Goal: Transaction & Acquisition: Obtain resource

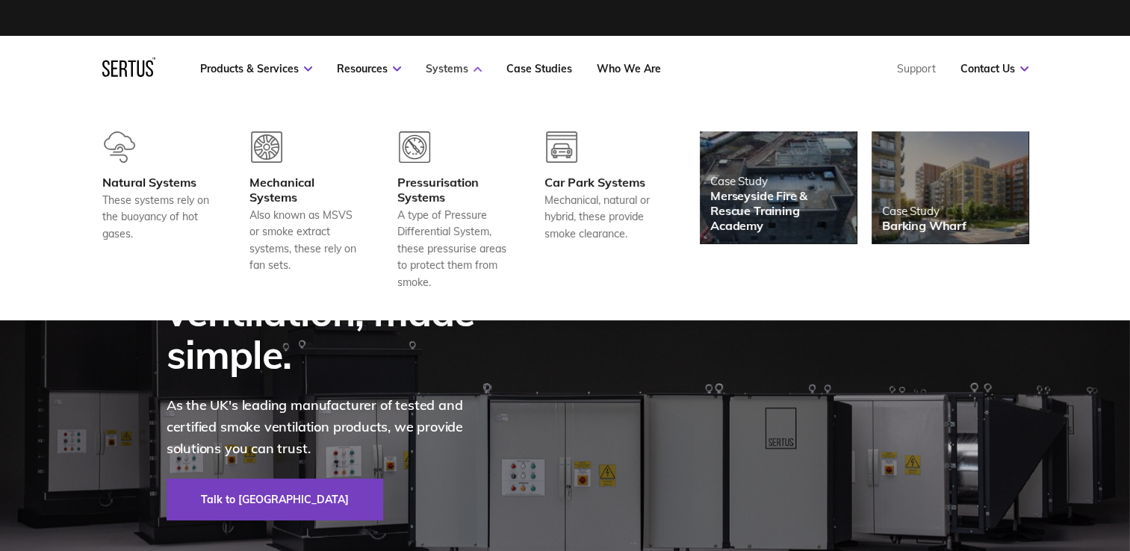
click at [468, 68] on link "Systems" at bounding box center [454, 68] width 56 height 13
click at [475, 68] on icon at bounding box center [477, 68] width 8 height 5
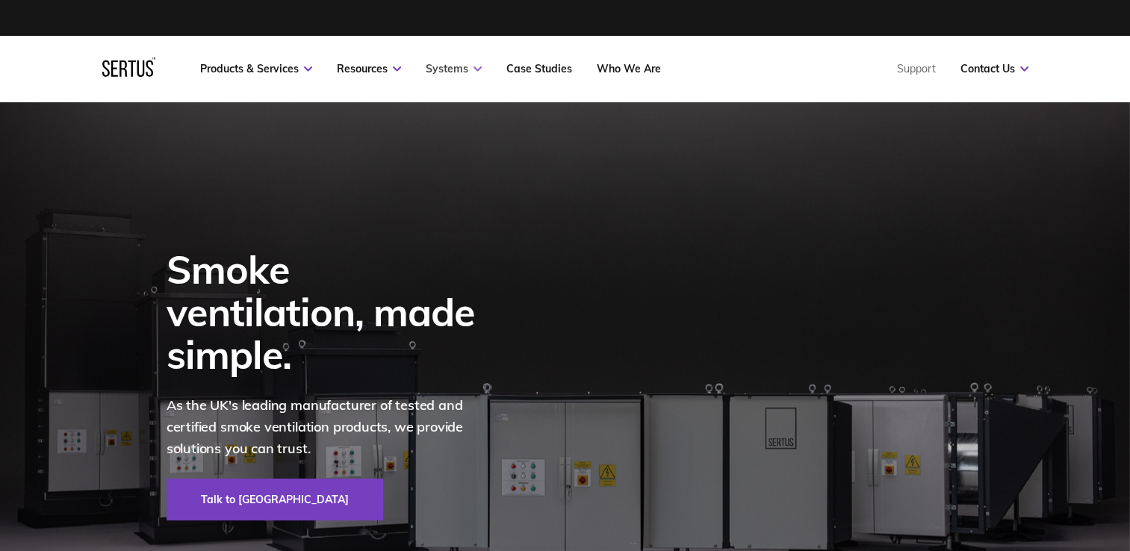
click at [475, 68] on icon at bounding box center [477, 68] width 8 height 5
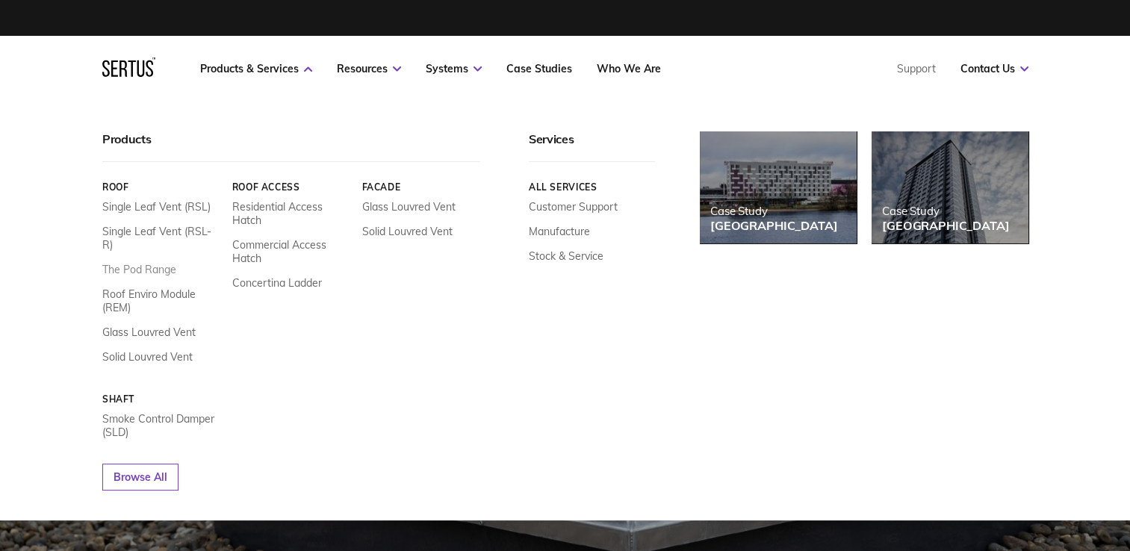
click at [166, 263] on link "The Pod Range" at bounding box center [139, 269] width 74 height 13
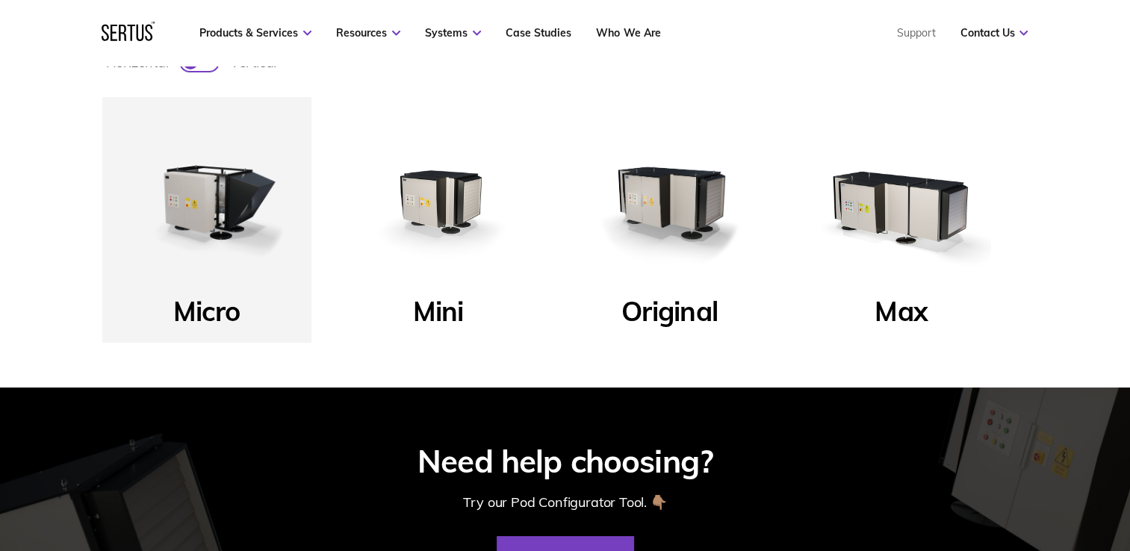
scroll to position [597, 0]
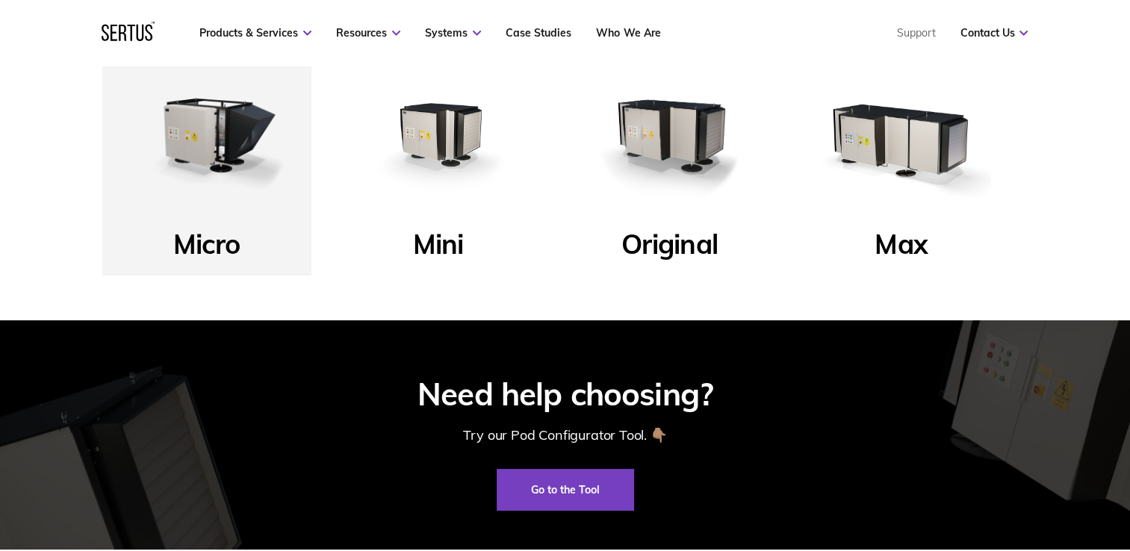
click at [673, 158] on img at bounding box center [669, 134] width 179 height 179
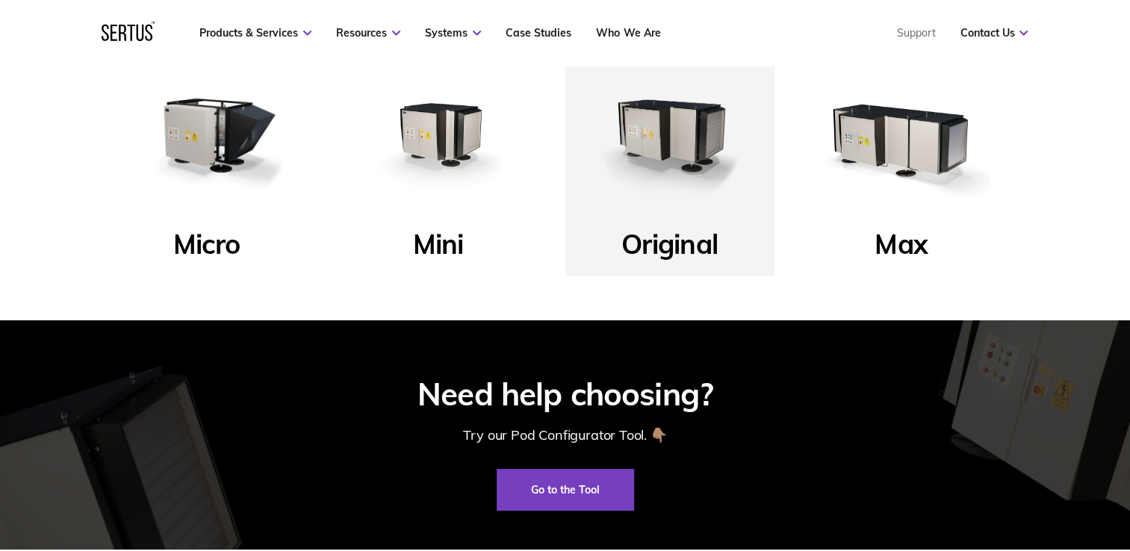
click at [698, 220] on img at bounding box center [669, 134] width 179 height 179
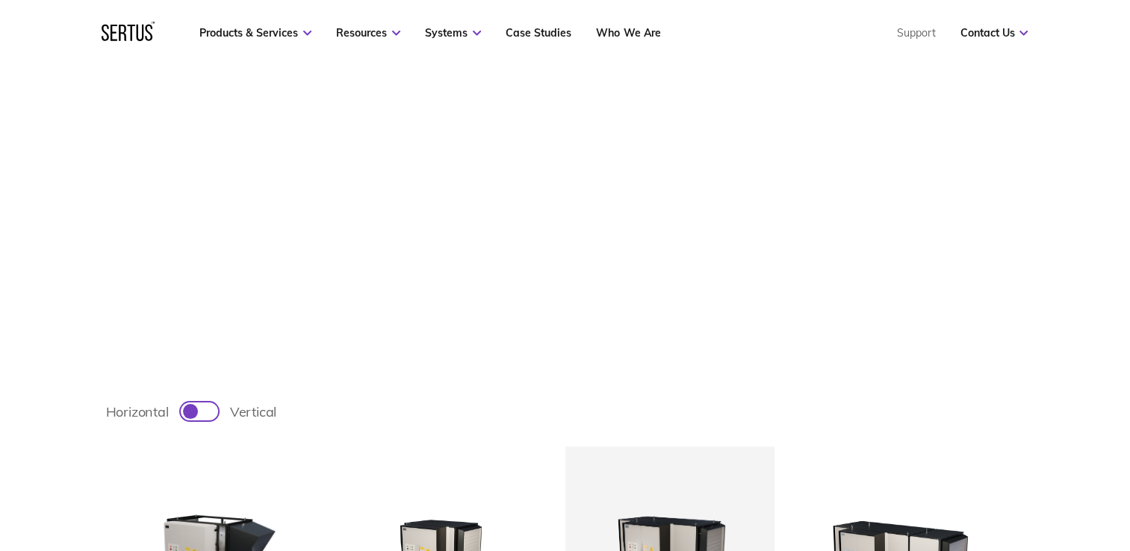
scroll to position [0, 0]
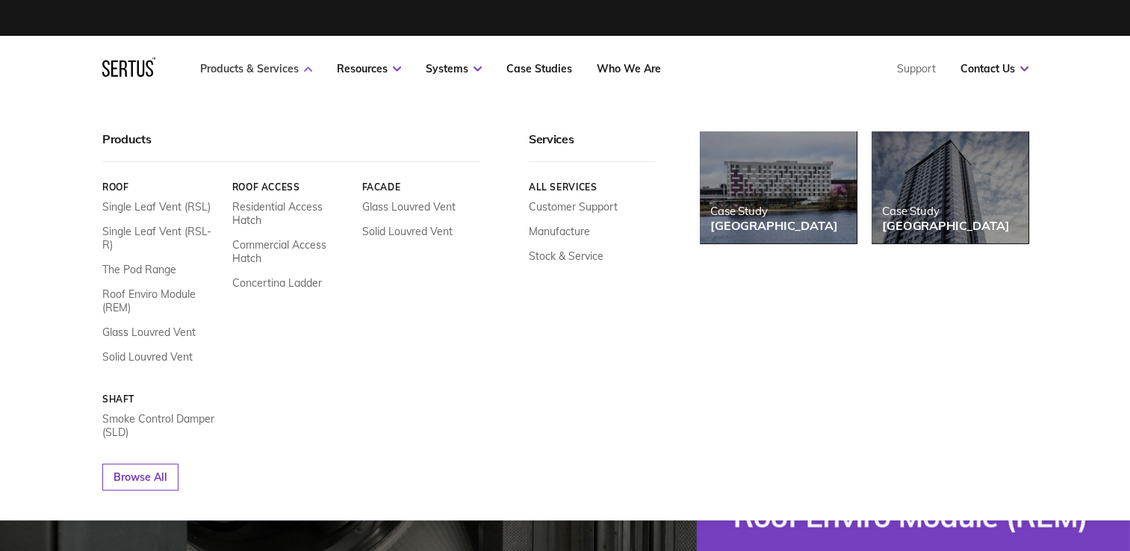
click at [278, 68] on link "Products & Services" at bounding box center [256, 68] width 112 height 13
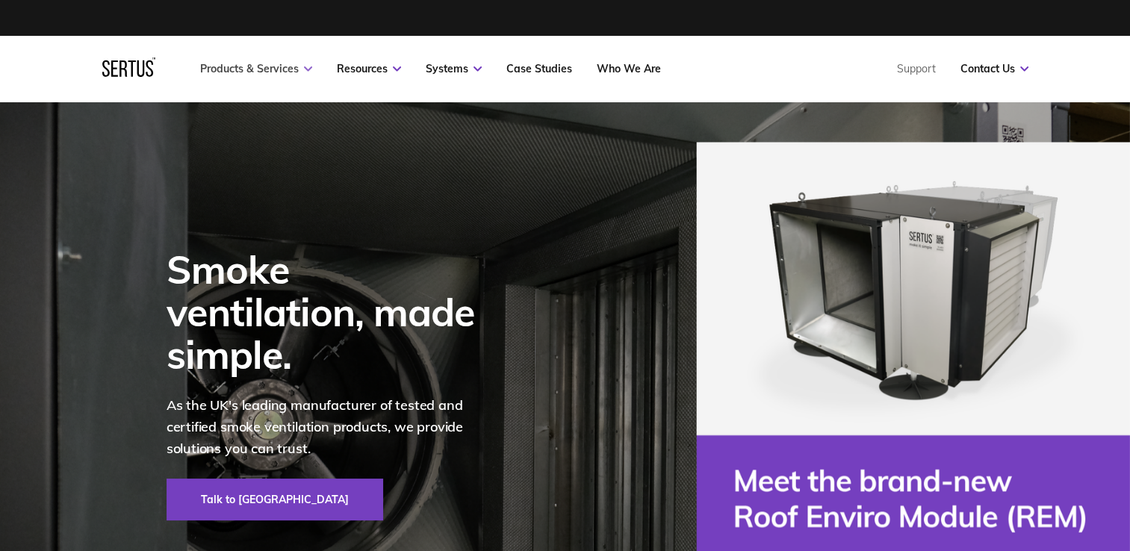
click at [287, 65] on link "Products & Services" at bounding box center [256, 68] width 112 height 13
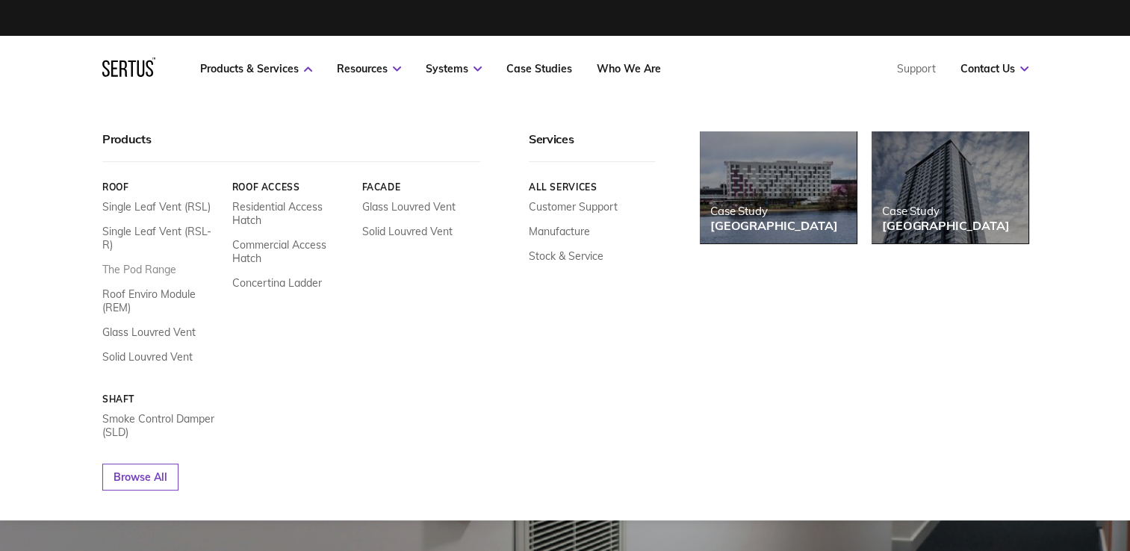
click at [137, 263] on link "The Pod Range" at bounding box center [139, 269] width 74 height 13
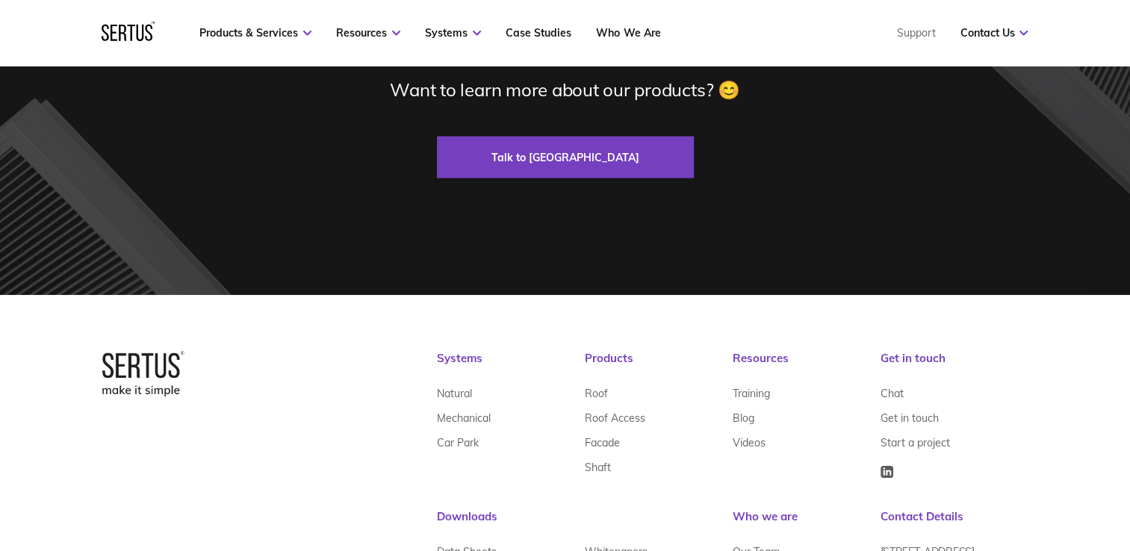
scroll to position [3150, 0]
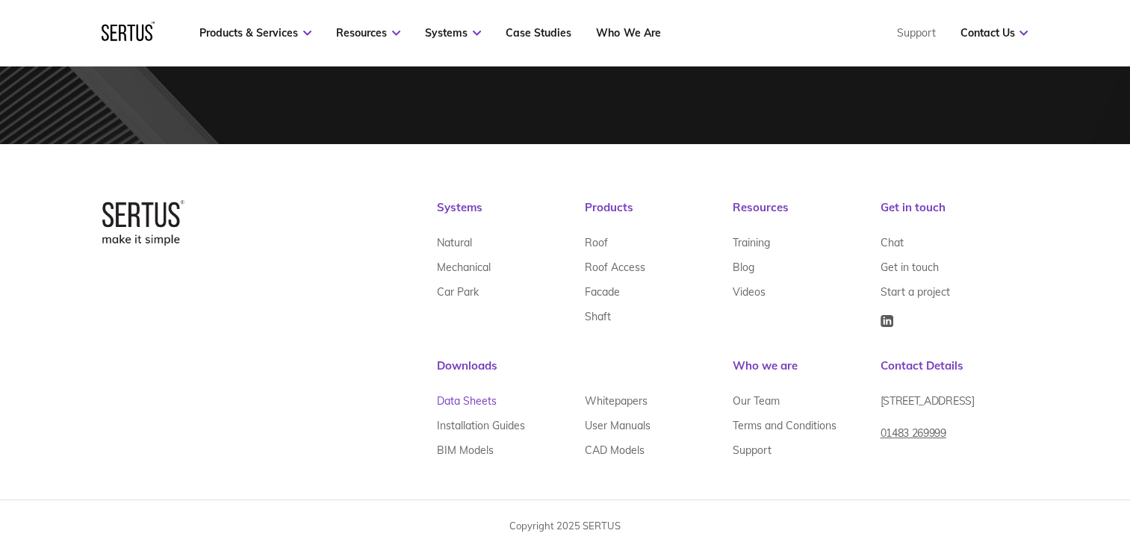
click at [462, 398] on link "Data Sheets" at bounding box center [467, 400] width 60 height 25
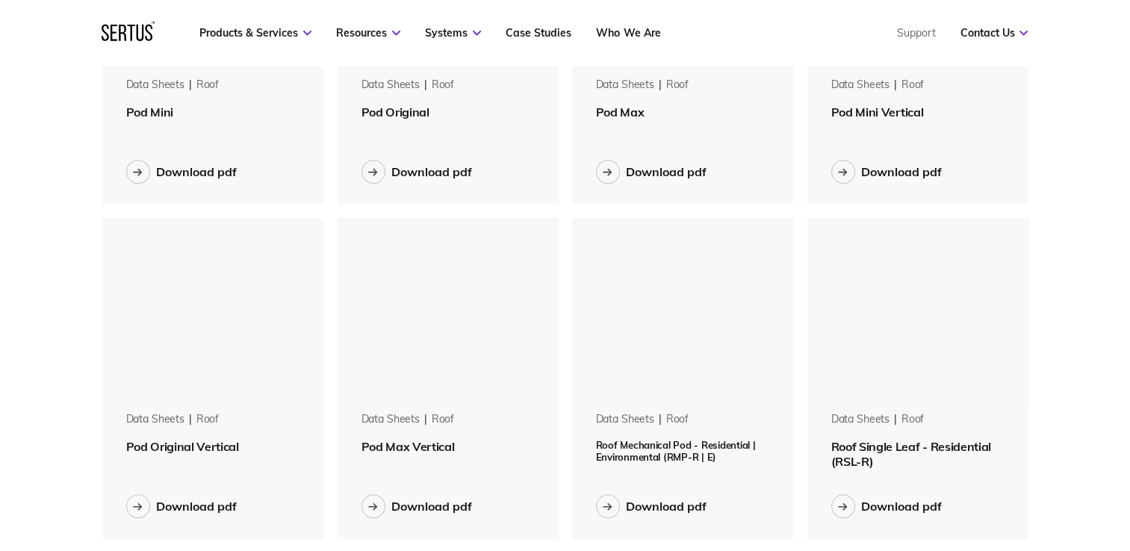
scroll to position [672, 0]
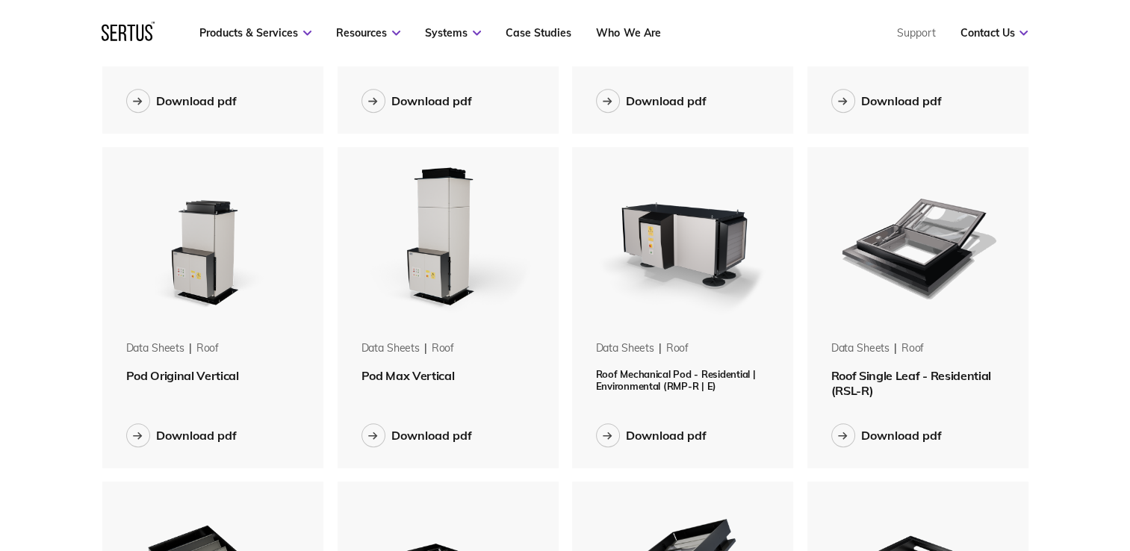
click at [206, 294] on img at bounding box center [213, 241] width 188 height 188
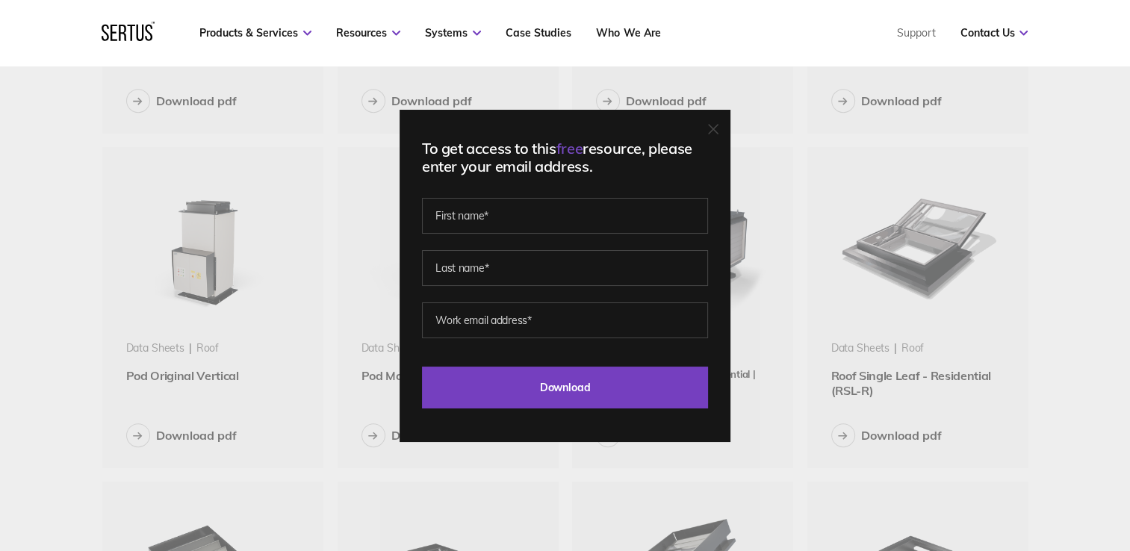
click at [718, 134] on div at bounding box center [713, 129] width 10 height 15
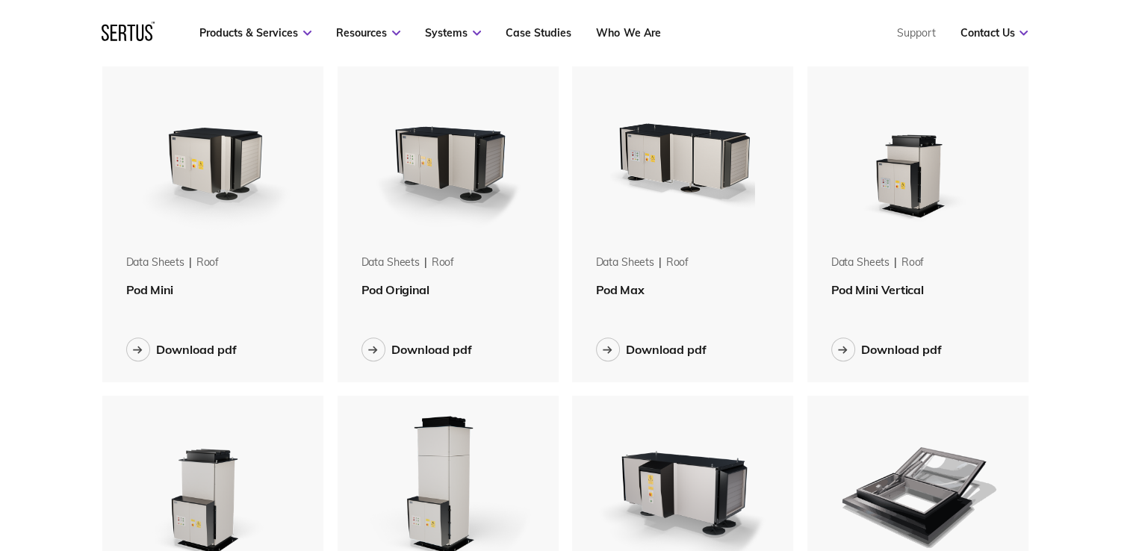
scroll to position [448, 0]
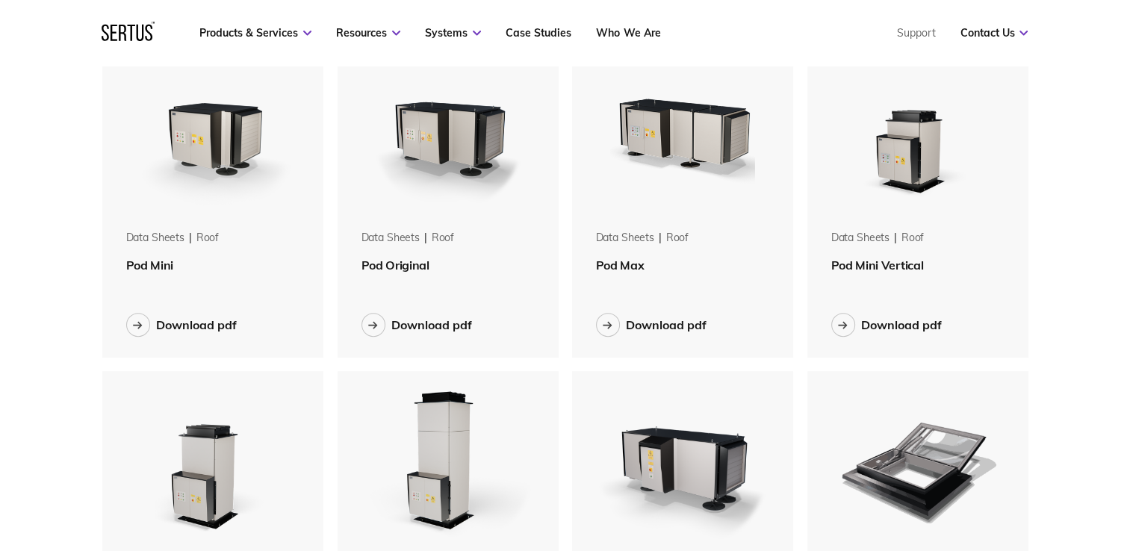
click at [871, 239] on div "Data Sheets" at bounding box center [860, 238] width 58 height 15
click at [885, 267] on span "Pod Mini Vertical" at bounding box center [877, 265] width 93 height 15
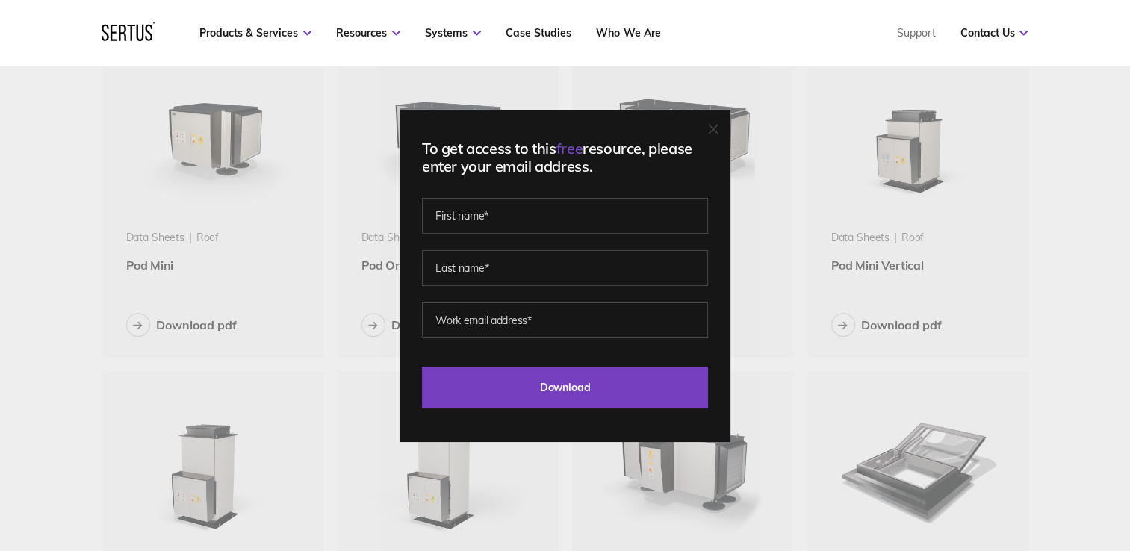
click at [768, 413] on div "To get access to this free resource, please enter your email address. Last Down…" at bounding box center [565, 275] width 1130 height 551
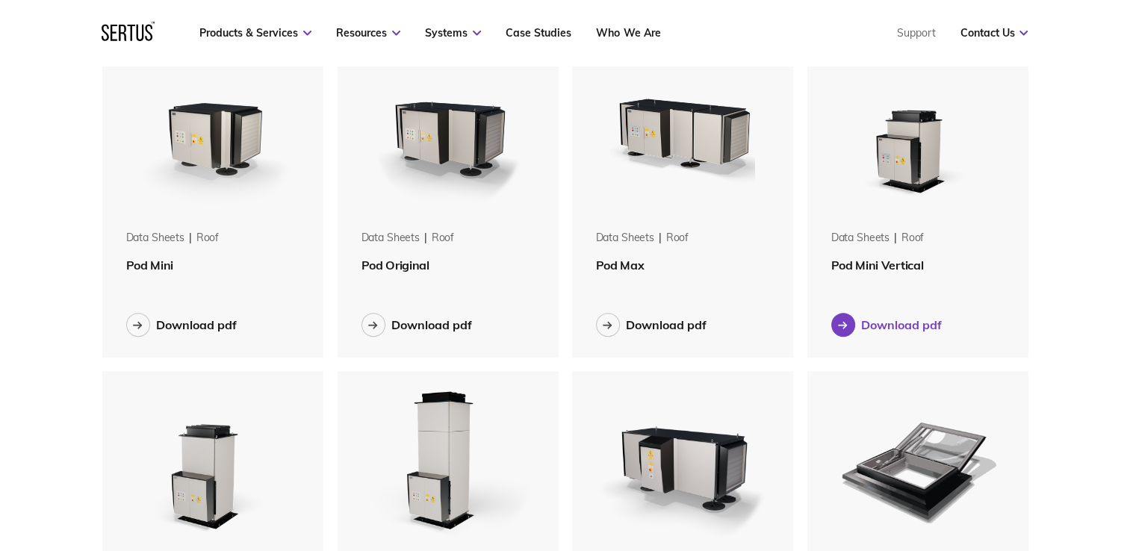
click at [854, 324] on div at bounding box center [843, 325] width 24 height 24
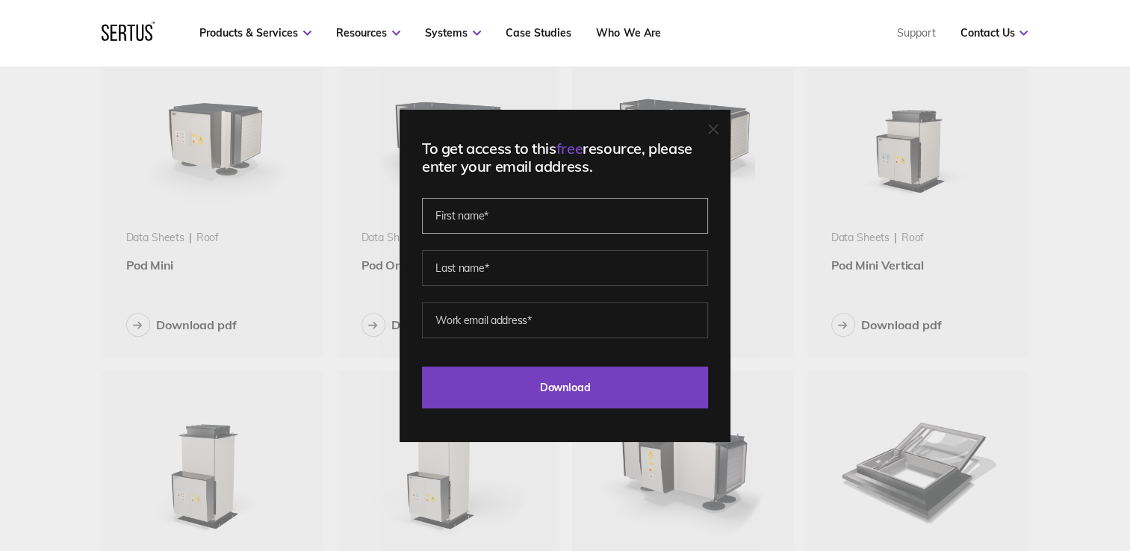
click at [532, 220] on input "text" at bounding box center [565, 216] width 286 height 36
type input "[PERSON_NAME]"
type input "lissaman"
type input "[PERSON_NAME][EMAIL_ADDRESS][DOMAIN_NAME]"
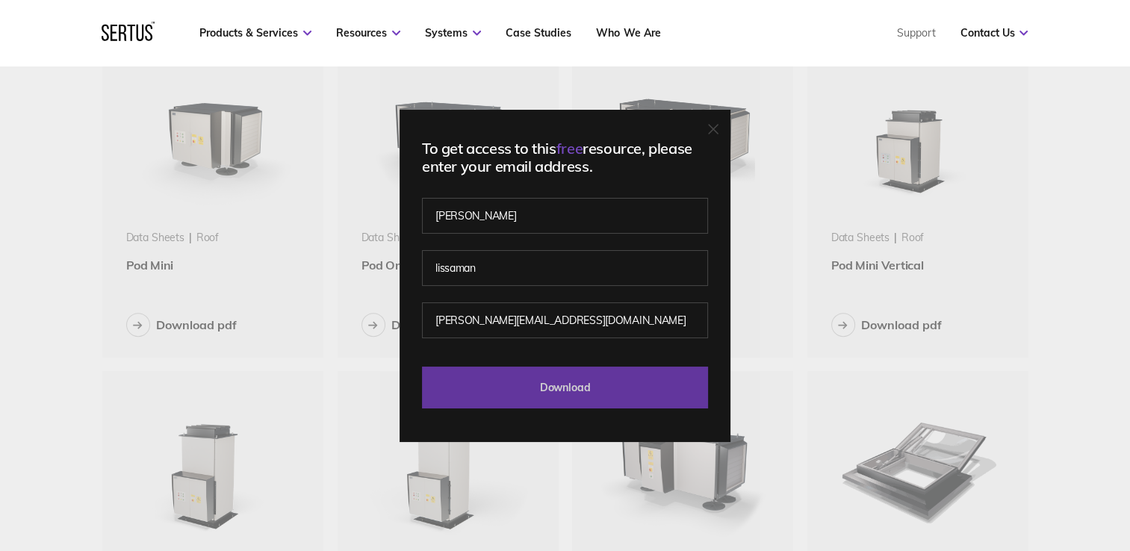
click at [552, 390] on input "Download" at bounding box center [565, 388] width 286 height 42
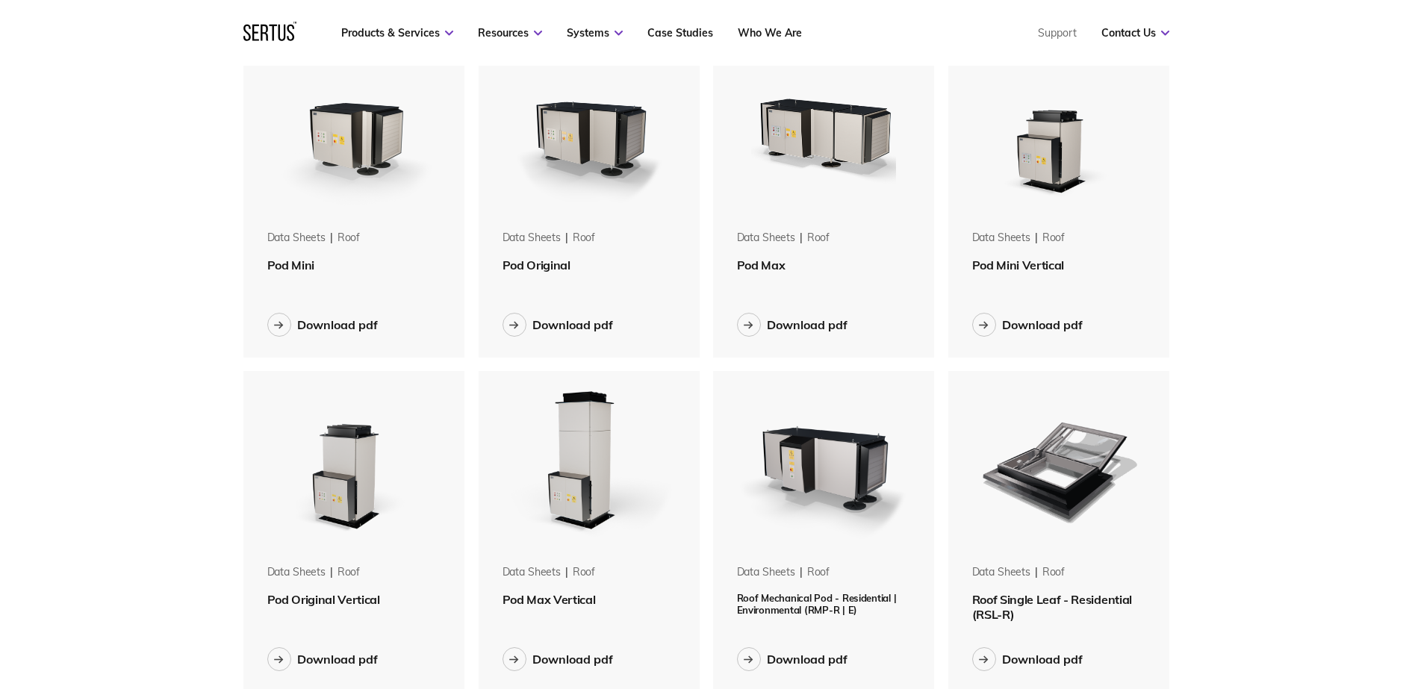
scroll to position [2026, 949]
click at [340, 550] on img at bounding box center [354, 465] width 188 height 188
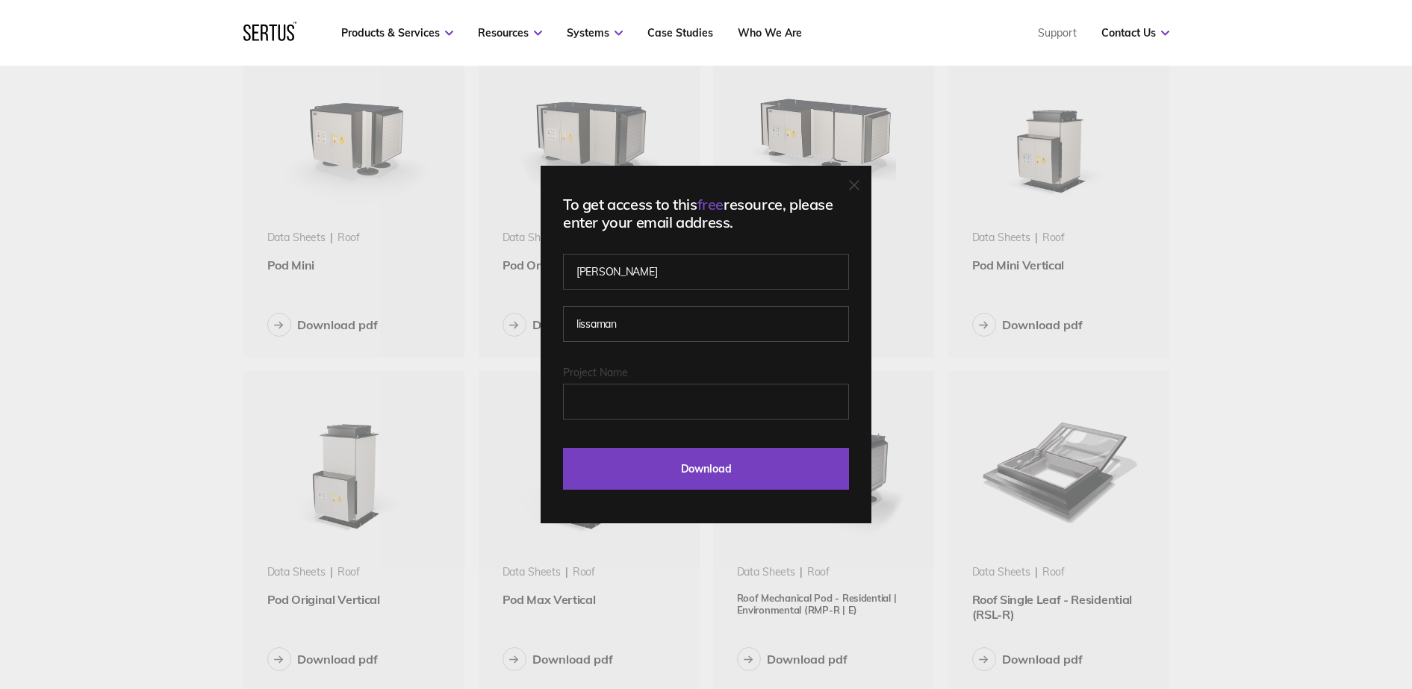
click at [328, 550] on div "To get access to this free resource, please enter your email address. [PERSON_N…" at bounding box center [706, 344] width 1412 height 689
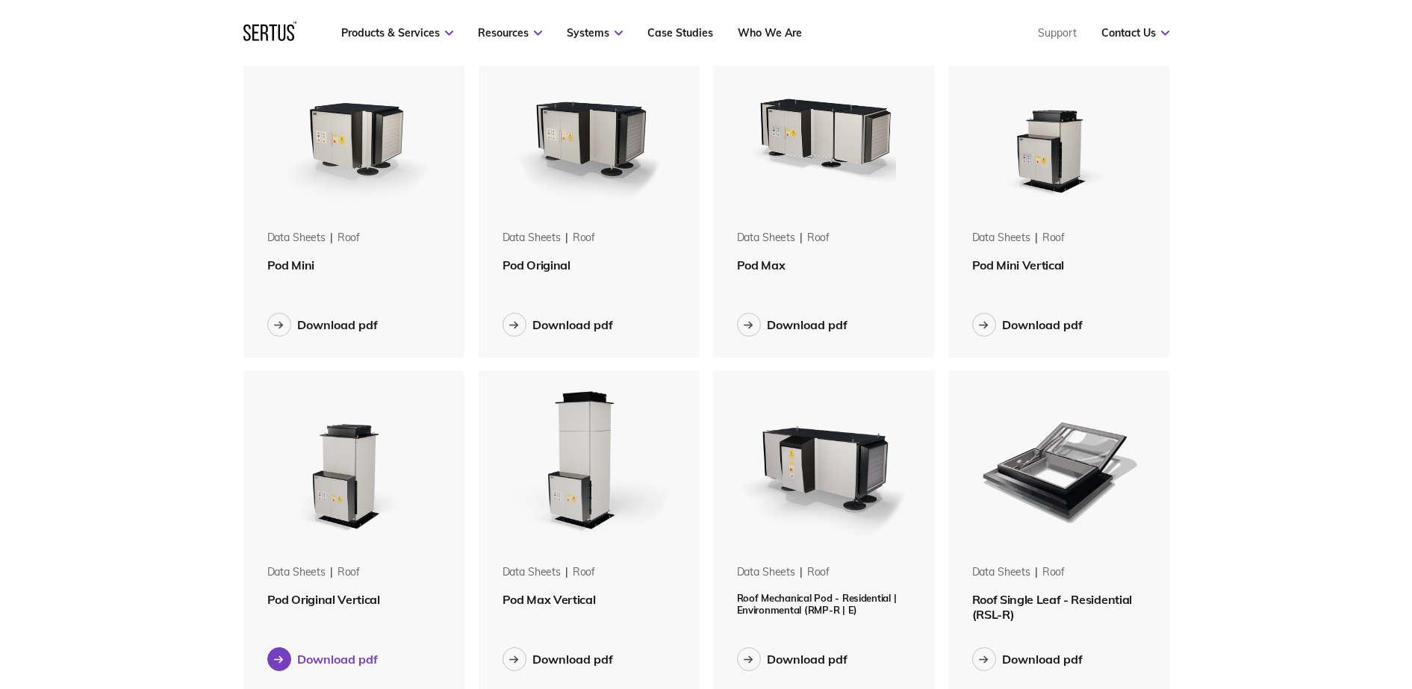
click at [343, 550] on div "Download pdf" at bounding box center [337, 659] width 81 height 15
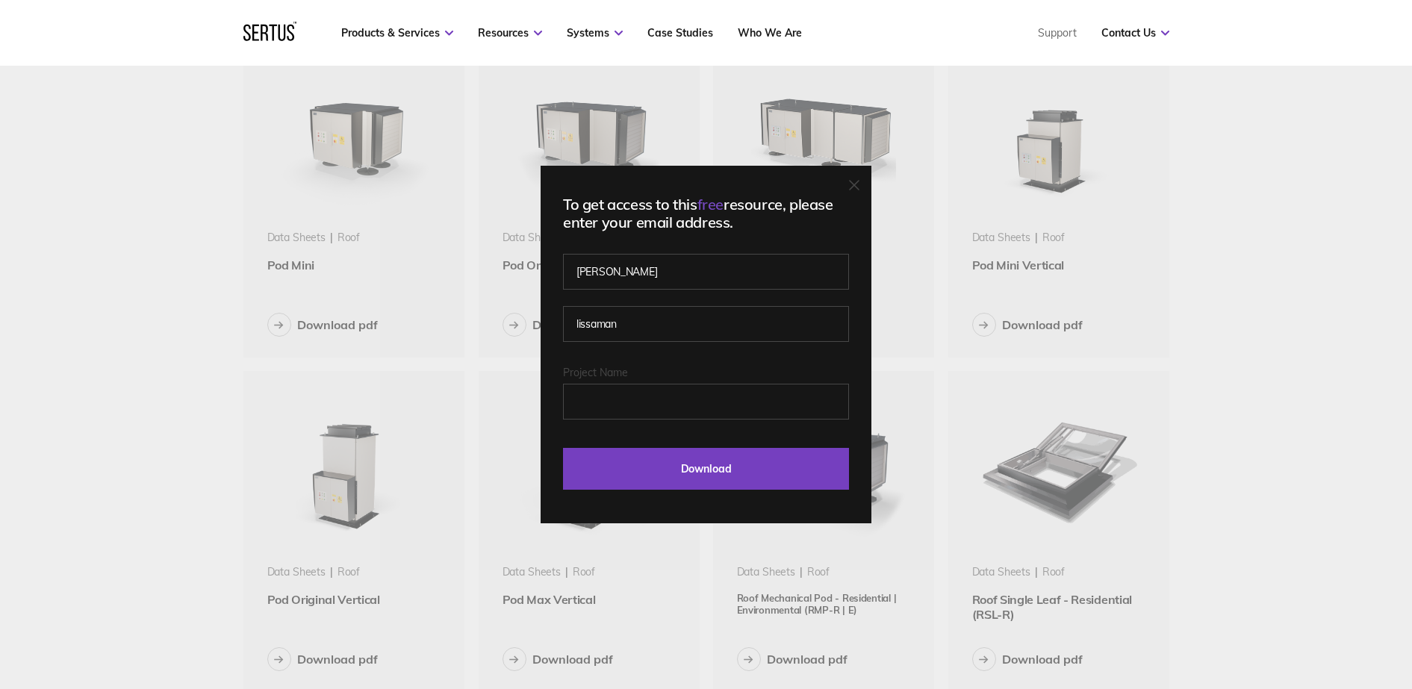
click at [664, 379] on div "Project Name" at bounding box center [706, 393] width 286 height 54
click at [669, 405] on input "Project Name" at bounding box center [706, 402] width 286 height 36
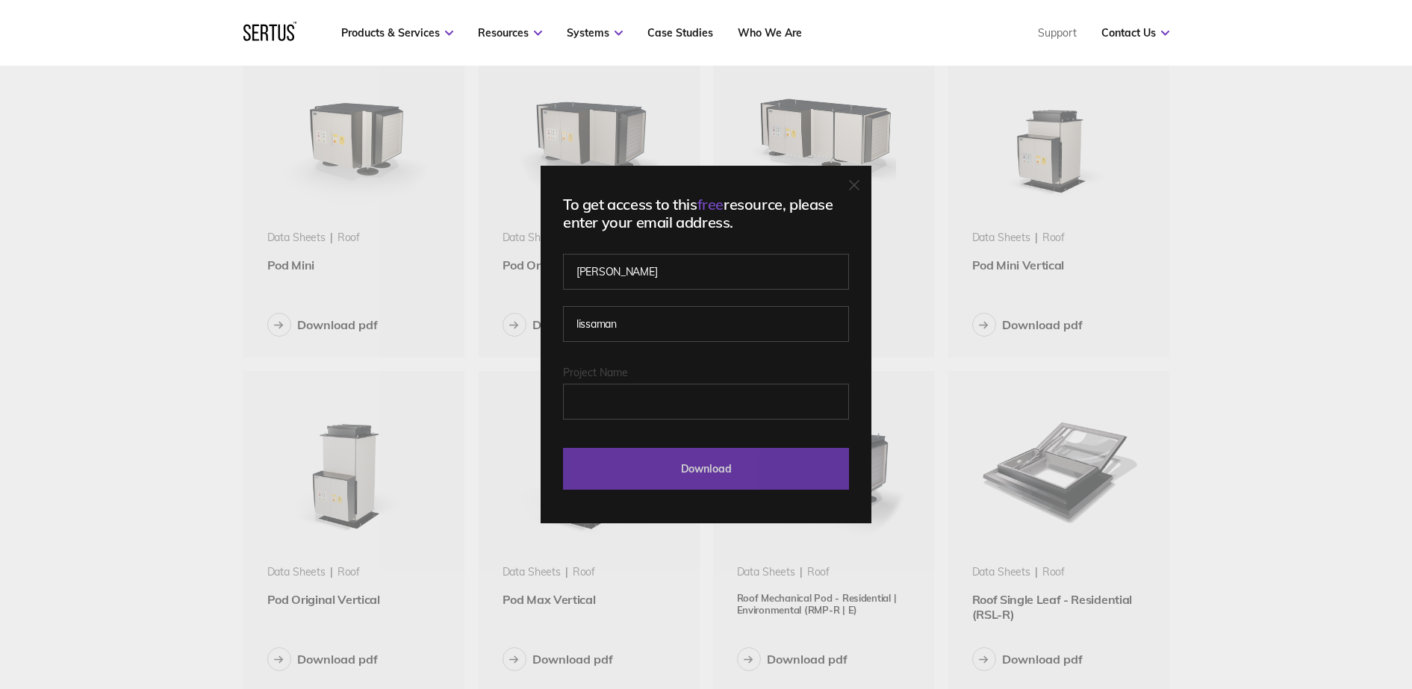
click at [678, 470] on input "Download" at bounding box center [706, 469] width 286 height 42
